Goal: Information Seeking & Learning: Find specific fact

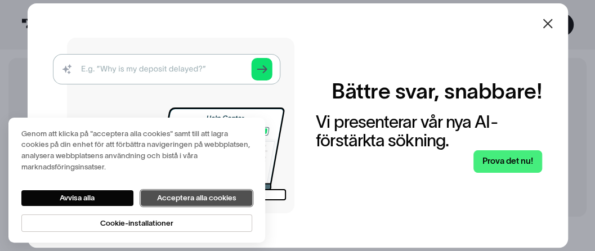
click at [199, 198] on font "Acceptera alla cookies" at bounding box center [196, 198] width 79 height 8
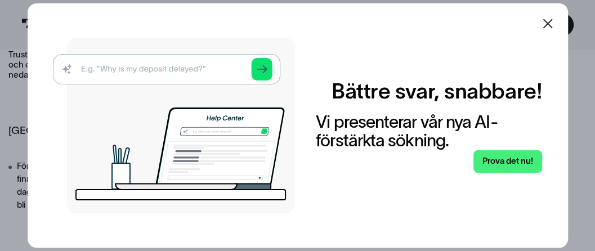
scroll to position [225, 0]
click at [93, 69] on img at bounding box center [173, 126] width 241 height 176
drag, startPoint x: 213, startPoint y: 61, endPoint x: 228, endPoint y: 64, distance: 14.9
click at [213, 61] on img at bounding box center [173, 126] width 241 height 176
click at [268, 70] on img at bounding box center [173, 126] width 241 height 176
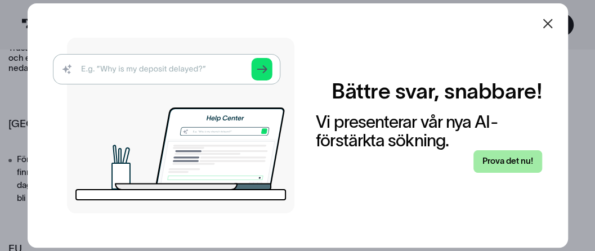
click at [525, 162] on font "Prova det nu!" at bounding box center [507, 161] width 51 height 10
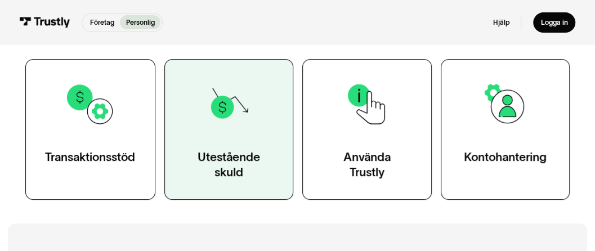
scroll to position [225, 0]
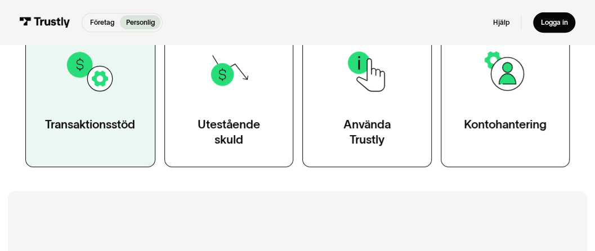
click at [126, 126] on font "Transaktionsstöd" at bounding box center [90, 124] width 90 height 13
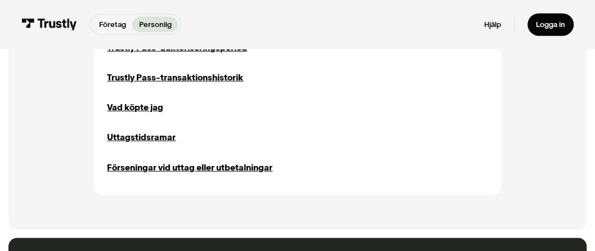
scroll to position [1351, 0]
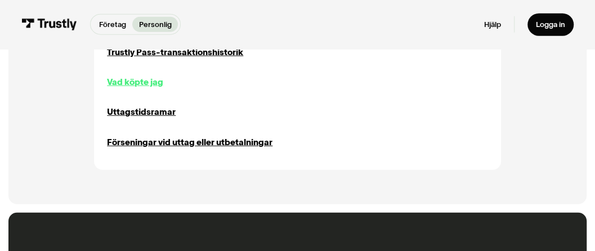
click at [140, 85] on font "Vad köpte jag" at bounding box center [135, 82] width 56 height 10
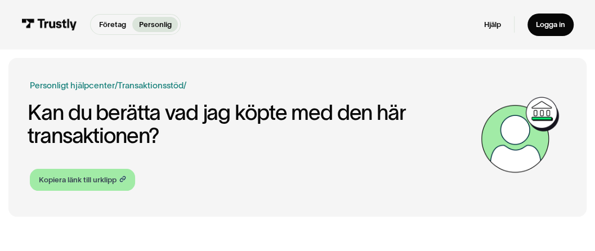
click at [104, 182] on font "Kopiera länk till urklipp" at bounding box center [78, 180] width 78 height 8
click at [95, 180] on font "Kopiera länk till urklipp" at bounding box center [78, 180] width 78 height 8
click at [103, 176] on font "Kopiera länk till urklipp" at bounding box center [78, 180] width 78 height 8
click at [124, 178] on icon at bounding box center [122, 180] width 4 height 5
click at [95, 179] on font "Kopiera länk till urklipp" at bounding box center [78, 180] width 78 height 8
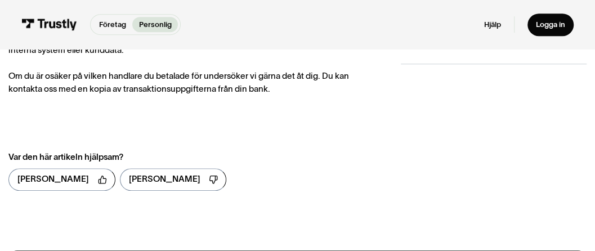
scroll to position [281, 0]
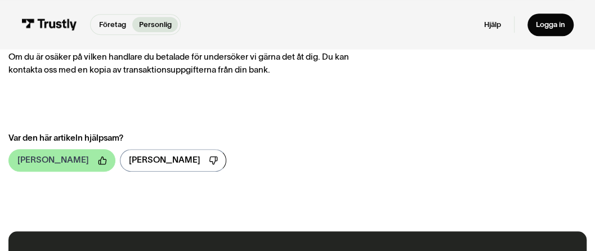
click at [22, 158] on font "Ja" at bounding box center [52, 160] width 71 height 10
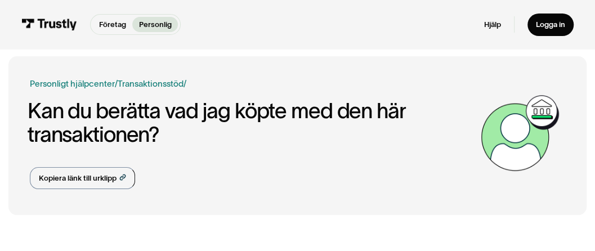
scroll to position [0, 0]
